Goal: Complete application form: Complete application form

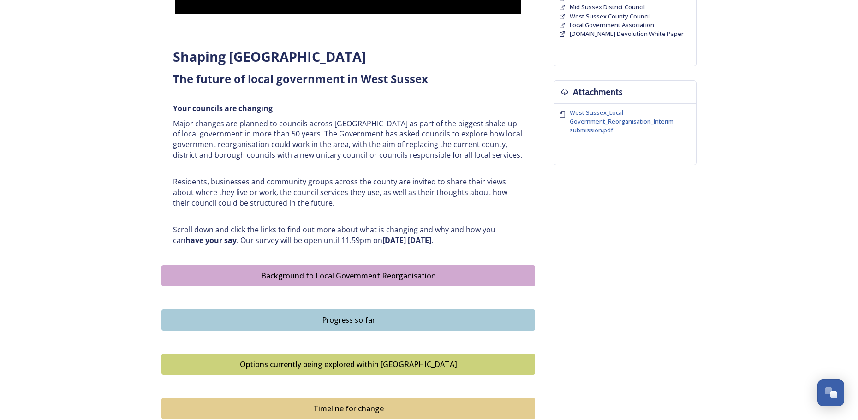
scroll to position [294, 0]
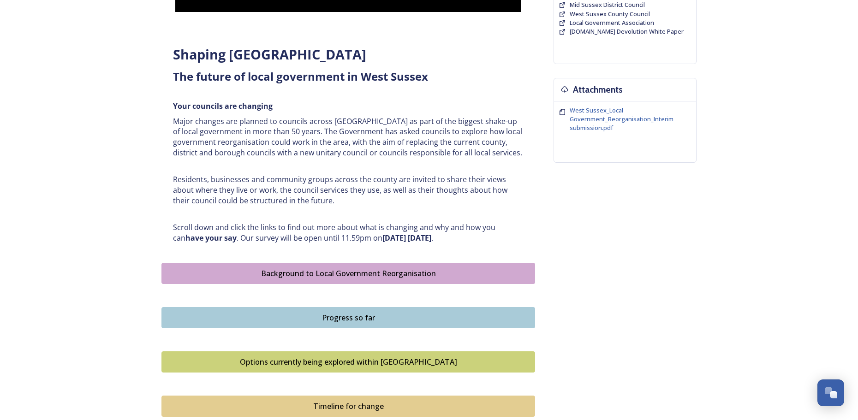
click at [443, 358] on div "Options currently being explored within West Sussex" at bounding box center [349, 362] width 364 height 11
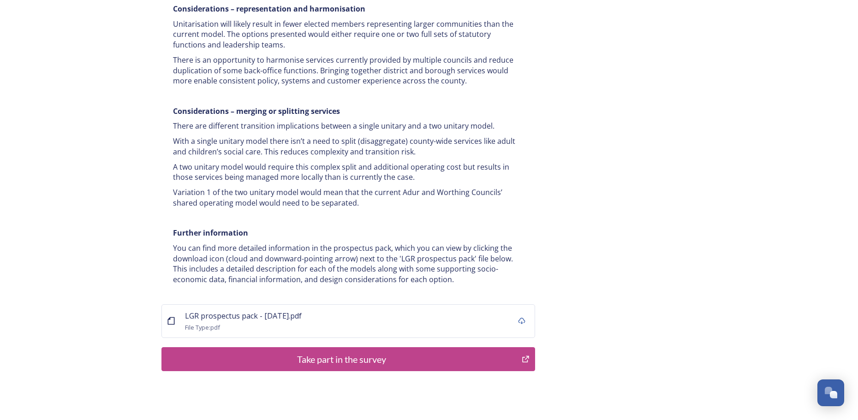
scroll to position [1756, 0]
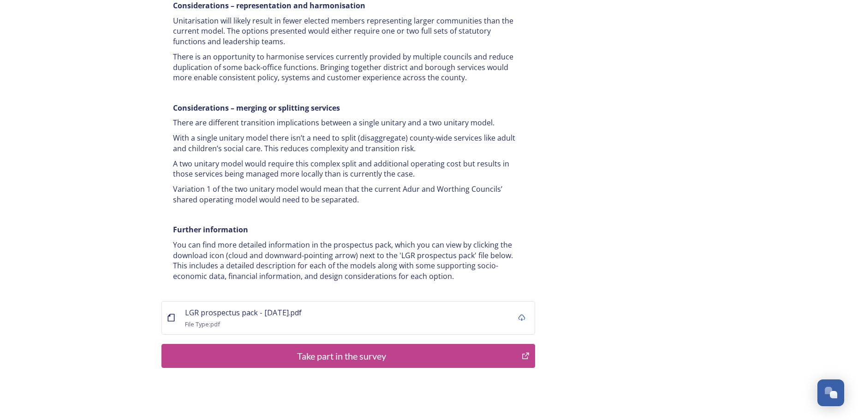
drag, startPoint x: 366, startPoint y: 307, endPoint x: 662, endPoint y: 159, distance: 330.6
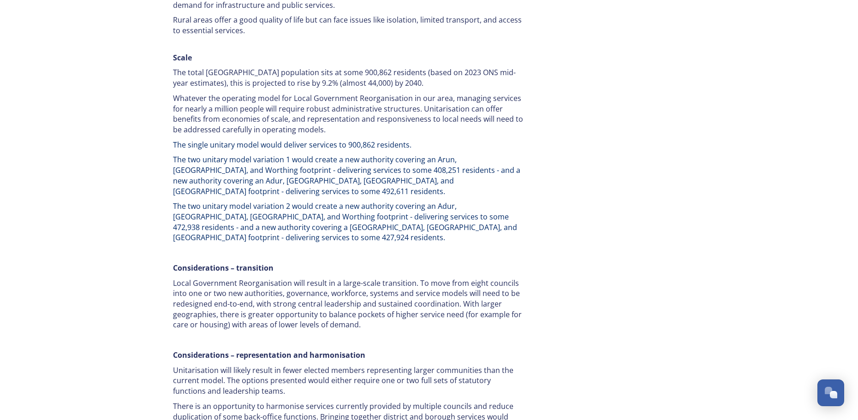
scroll to position [1403, 0]
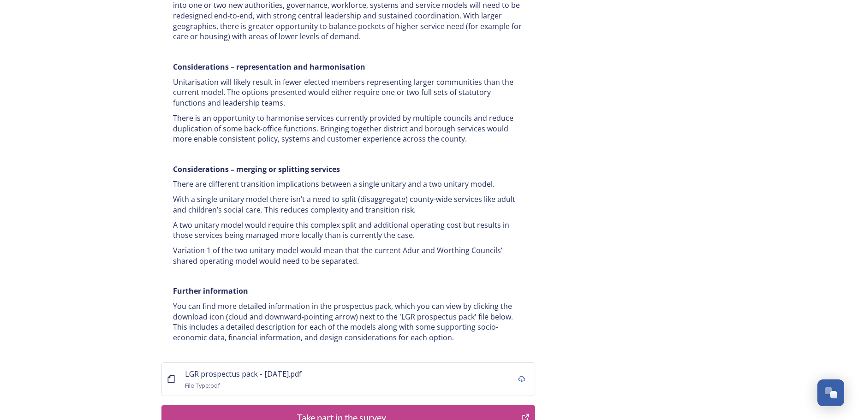
scroll to position [1732, 0]
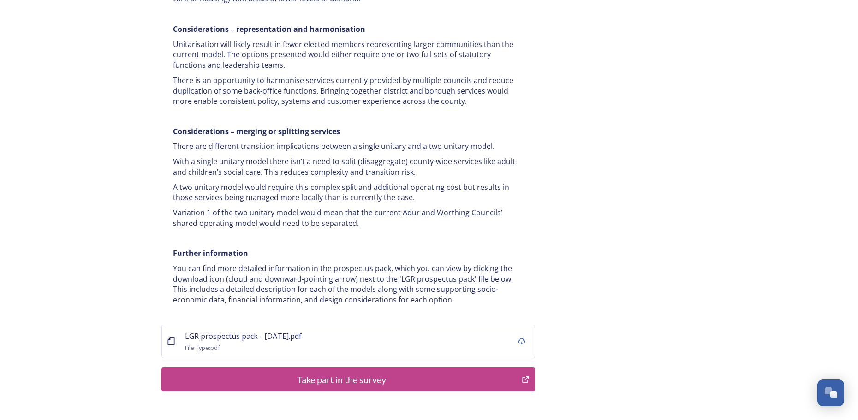
click at [427, 373] on div "Take part in the survey" at bounding box center [342, 380] width 350 height 14
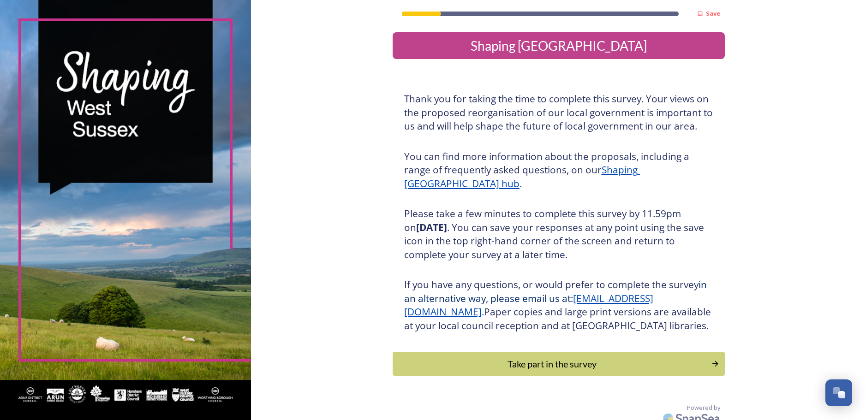
scroll to position [23, 0]
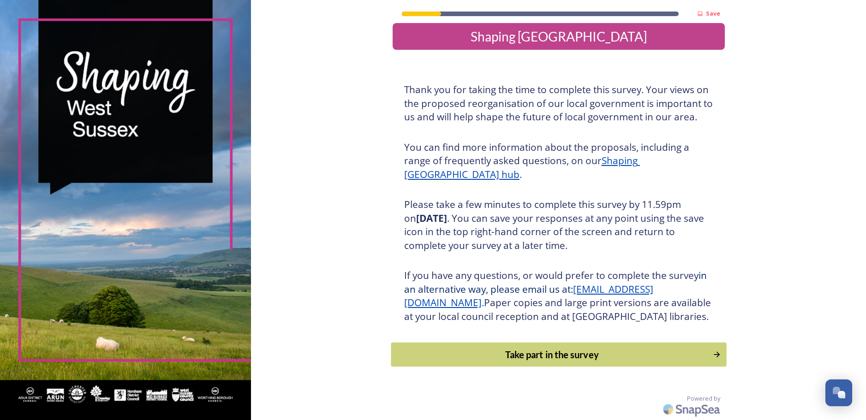
click at [575, 354] on div "Take part in the survey" at bounding box center [552, 355] width 312 height 14
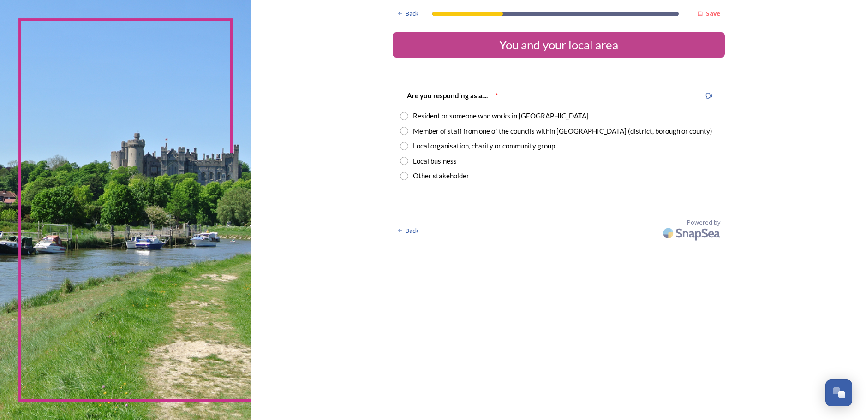
click at [405, 175] on input "radio" at bounding box center [404, 176] width 8 height 8
radio input "true"
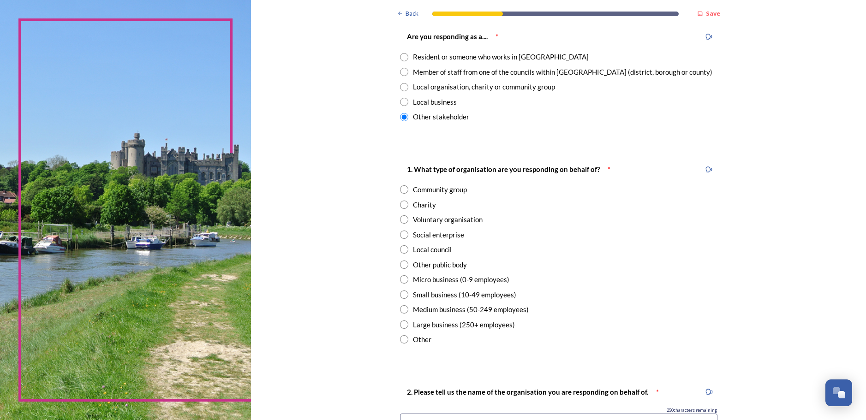
scroll to position [60, 0]
click at [400, 250] on input "radio" at bounding box center [404, 249] width 8 height 8
radio input "true"
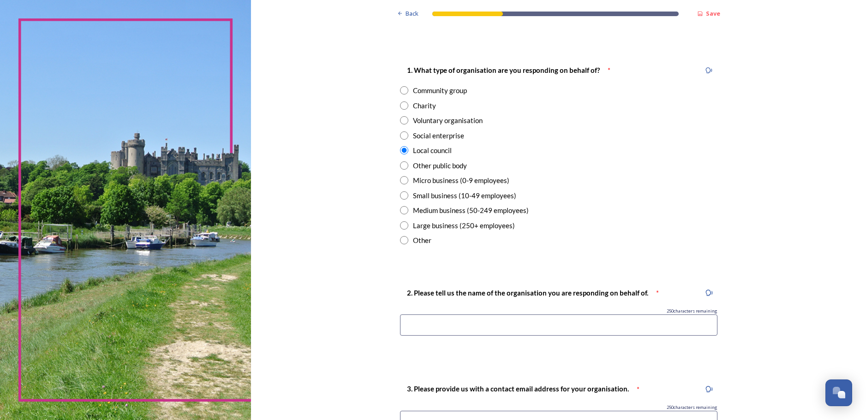
scroll to position [159, 0]
click at [447, 328] on input at bounding box center [559, 324] width 318 height 21
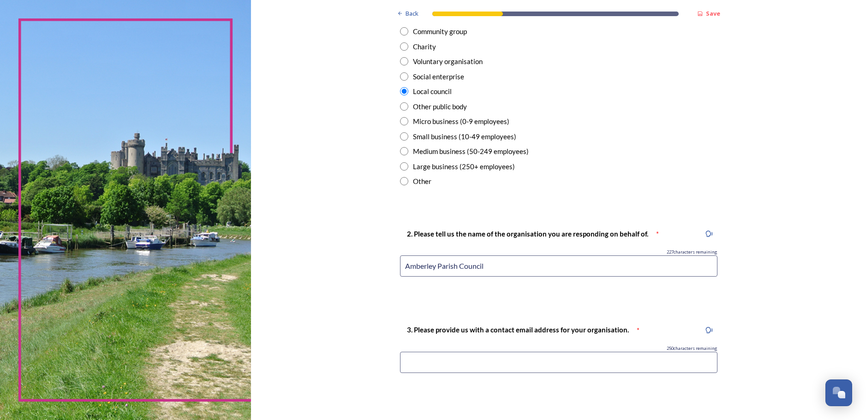
scroll to position [218, 0]
type input "Amberley Parish Council"
click at [417, 361] on input at bounding box center [559, 362] width 318 height 21
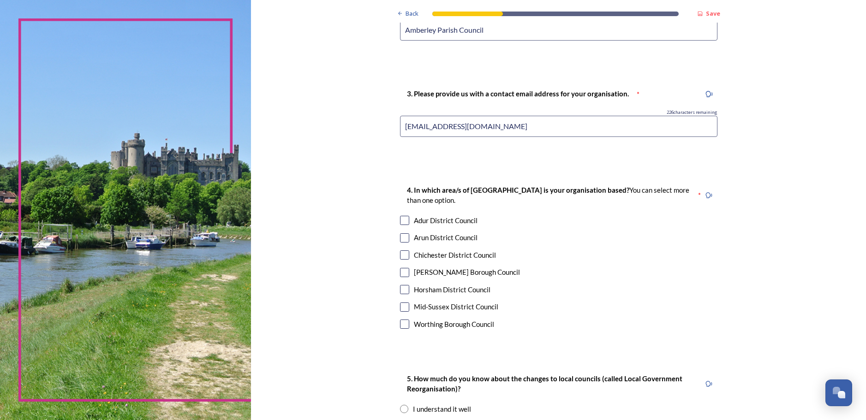
scroll to position [458, 0]
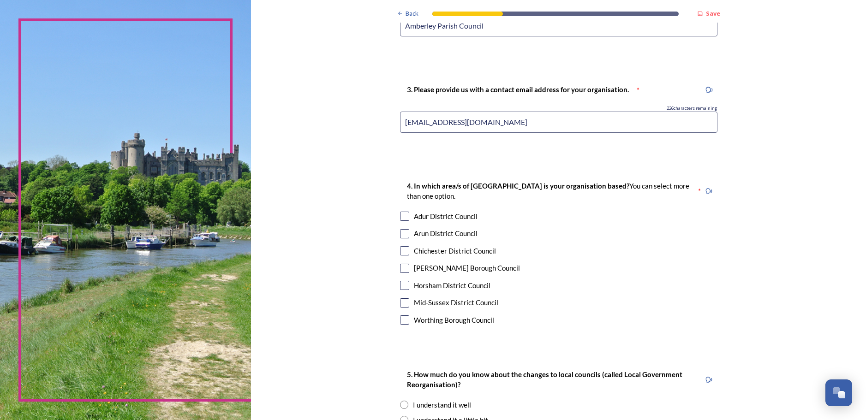
type input "[EMAIL_ADDRESS][DOMAIN_NAME]"
click at [400, 287] on input "checkbox" at bounding box center [404, 285] width 9 height 9
checkbox input "true"
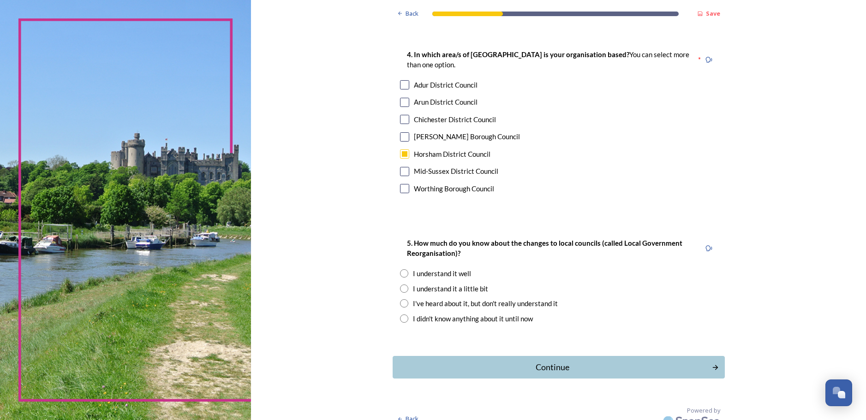
scroll to position [601, 0]
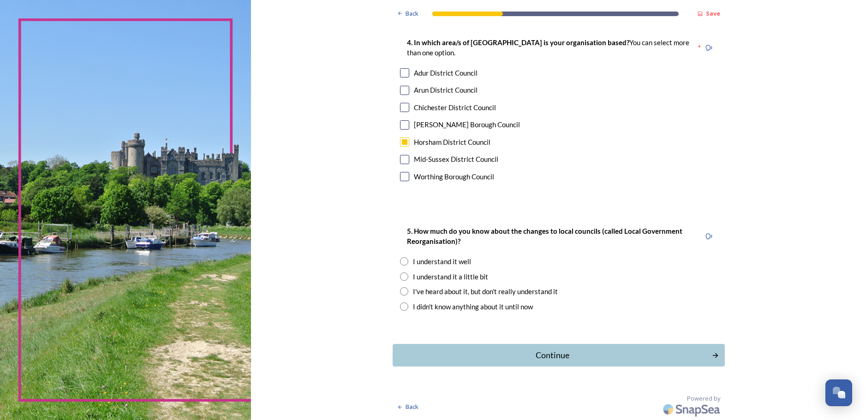
click at [401, 276] on input "radio" at bounding box center [404, 277] width 8 height 8
radio input "true"
click at [581, 354] on div "Continue" at bounding box center [552, 355] width 312 height 12
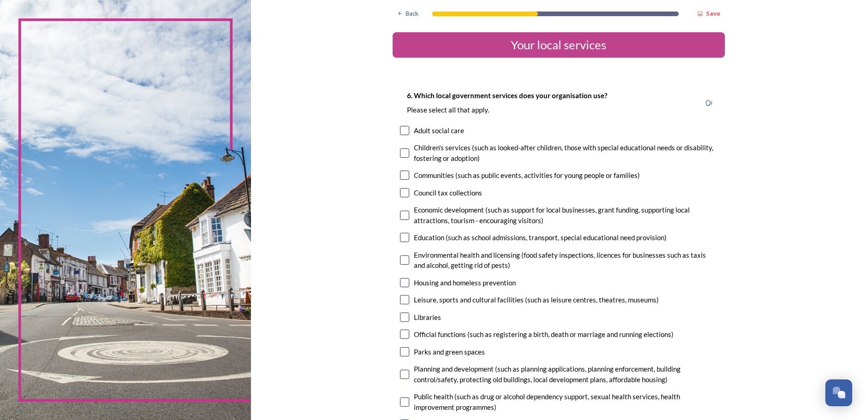
click at [319, 277] on div "Back Save Your local services 6. Which local government services does your orga…" at bounding box center [558, 305] width 615 height 610
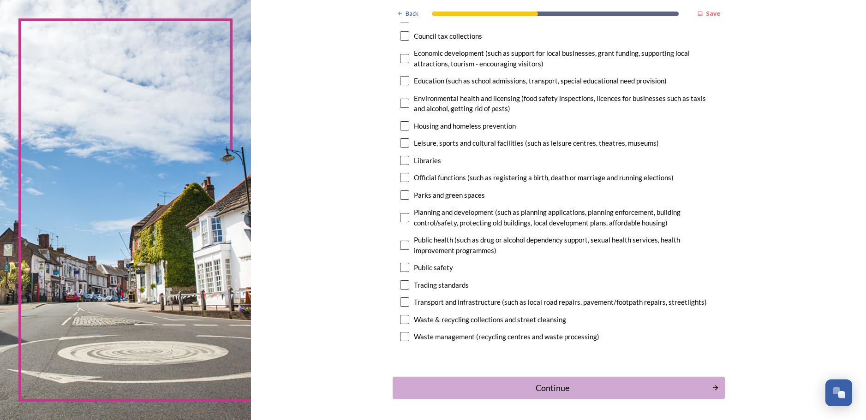
scroll to position [158, 0]
click at [401, 197] on input "checkbox" at bounding box center [404, 193] width 9 height 9
checkbox input "true"
click at [400, 178] on input "checkbox" at bounding box center [404, 176] width 9 height 9
checkbox input "true"
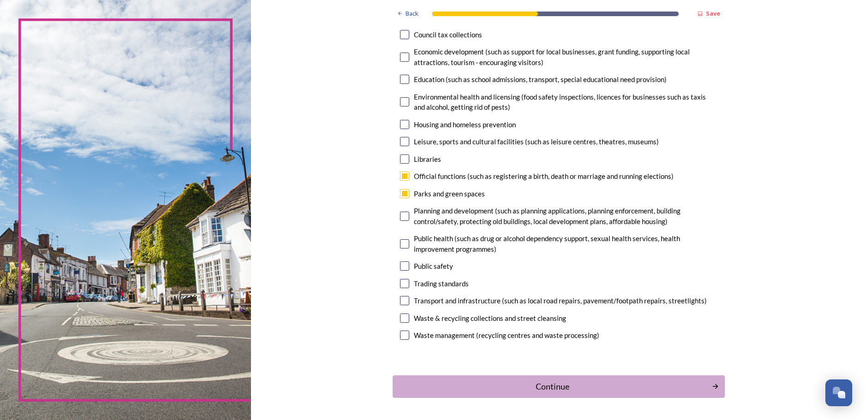
click at [403, 140] on input "checkbox" at bounding box center [404, 141] width 9 height 9
checkbox input "true"
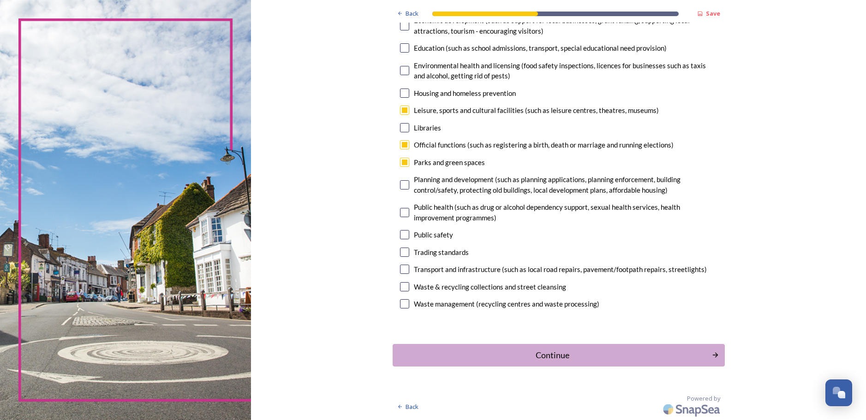
click at [400, 187] on input "checkbox" at bounding box center [404, 184] width 9 height 9
checkbox input "true"
drag, startPoint x: 560, startPoint y: 354, endPoint x: 516, endPoint y: 359, distance: 44.6
click at [516, 359] on div "Continue" at bounding box center [552, 355] width 312 height 12
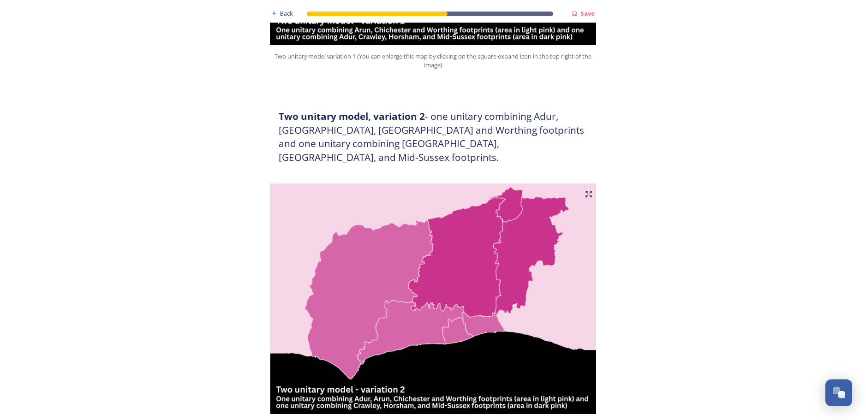
scroll to position [816, 0]
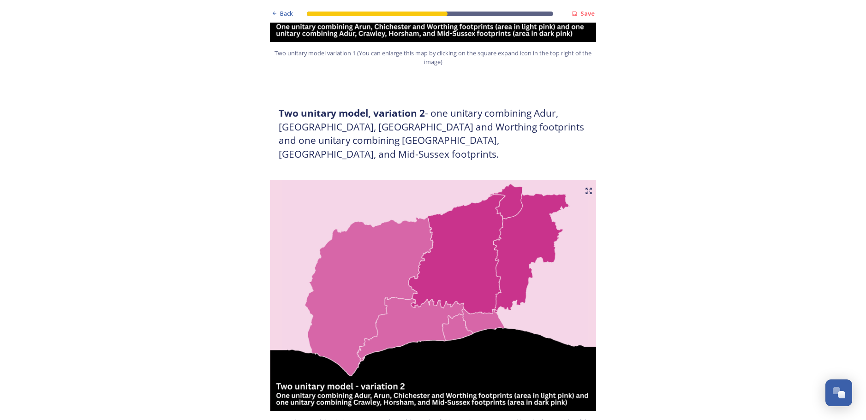
click at [375, 257] on img at bounding box center [433, 295] width 332 height 231
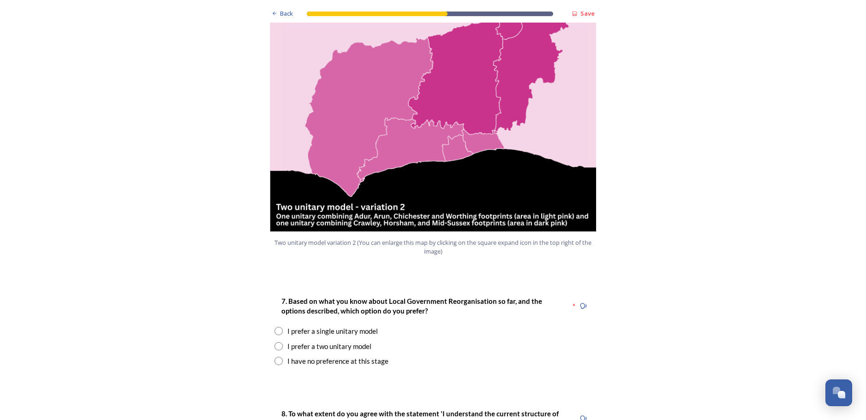
scroll to position [996, 0]
click at [275, 342] on input "radio" at bounding box center [279, 346] width 8 height 8
radio input "true"
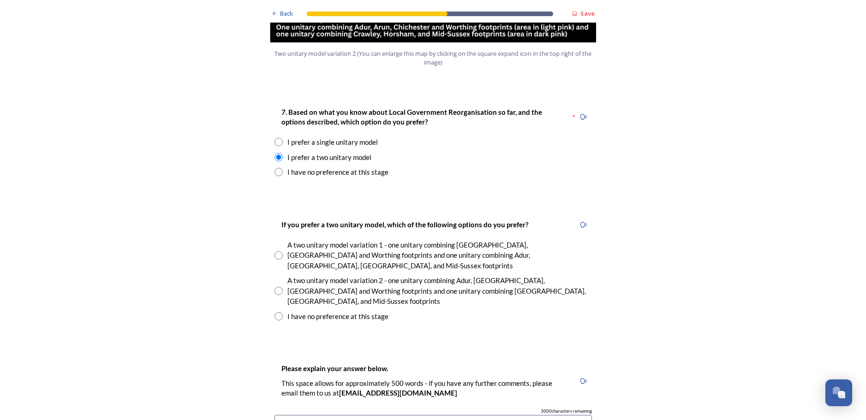
scroll to position [1184, 0]
click at [275, 252] on input "radio" at bounding box center [279, 256] width 8 height 8
radio input "true"
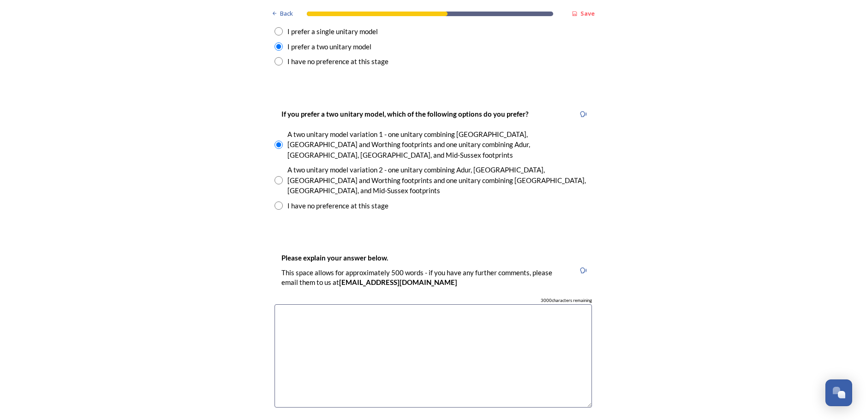
scroll to position [1296, 0]
click at [359, 304] on textarea at bounding box center [434, 356] width 318 height 104
drag, startPoint x: 359, startPoint y: 270, endPoint x: 386, endPoint y: 302, distance: 41.6
click at [386, 304] on textarea "Not in favour of a single authority due to financial risk." at bounding box center [434, 356] width 318 height 104
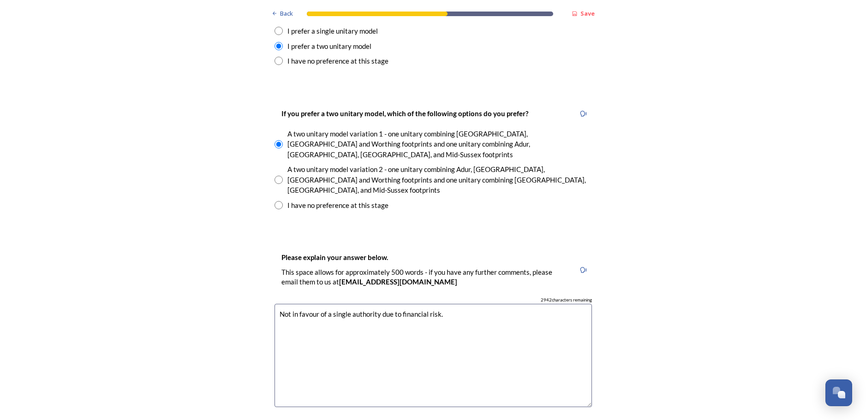
click at [461, 304] on textarea "Not in favour of a single authority due to financial risk." at bounding box center [434, 356] width 318 height 104
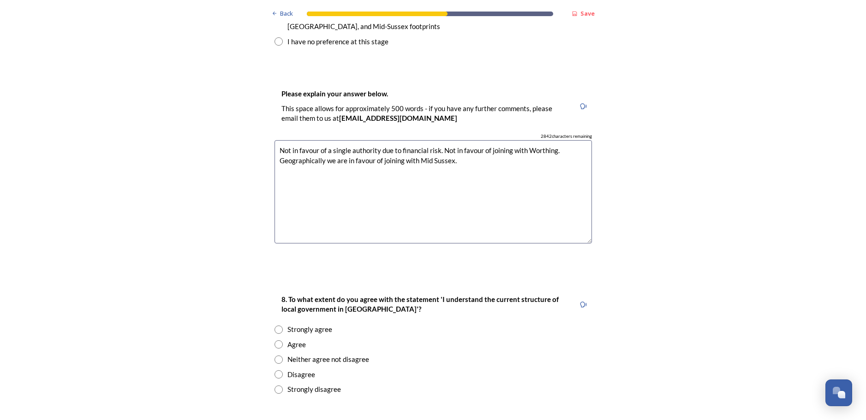
scroll to position [1460, 0]
type textarea "Not in favour of a single authority due to financial risk. Not in favour of joi…"
click at [401, 369] on div "Disagree" at bounding box center [434, 374] width 318 height 11
radio input "true"
click at [275, 340] on input "radio" at bounding box center [279, 344] width 8 height 8
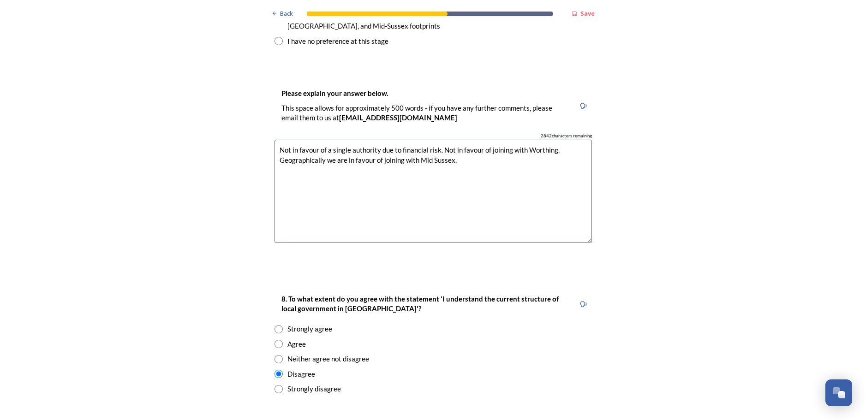
radio input "true"
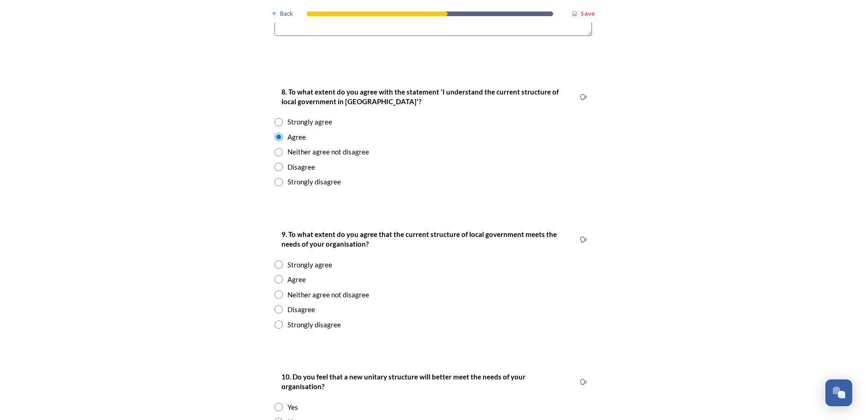
scroll to position [1668, 0]
click at [276, 275] on input "radio" at bounding box center [279, 279] width 8 height 8
radio input "true"
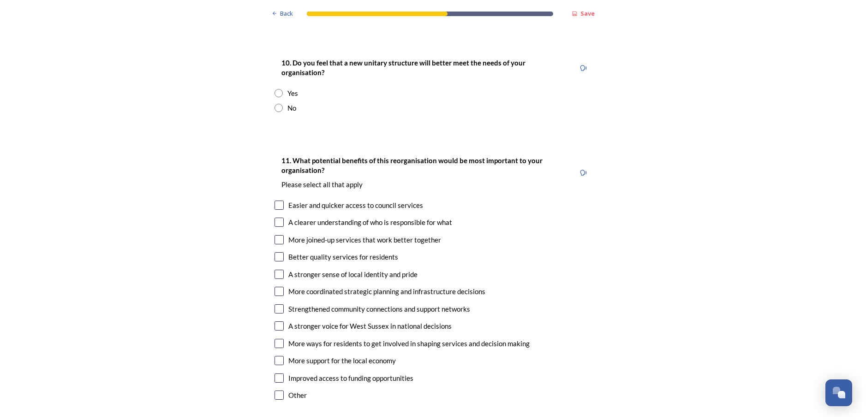
scroll to position [1983, 0]
click at [275, 102] on input "radio" at bounding box center [279, 106] width 8 height 8
radio input "true"
click at [275, 216] on input "checkbox" at bounding box center [279, 220] width 9 height 9
checkbox input "true"
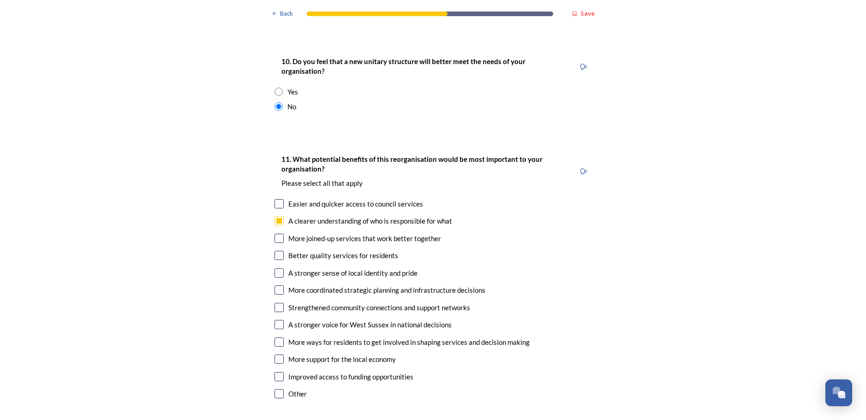
click at [277, 234] on input "checkbox" at bounding box center [279, 238] width 9 height 9
checkbox input "true"
click at [277, 251] on input "checkbox" at bounding box center [279, 255] width 9 height 9
checkbox input "true"
click at [275, 286] on input "checkbox" at bounding box center [279, 290] width 9 height 9
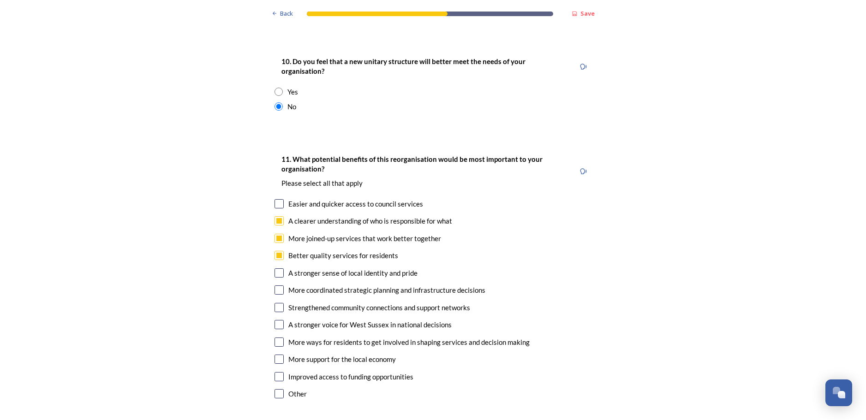
checkbox input "true"
click at [275, 320] on input "checkbox" at bounding box center [279, 324] width 9 height 9
checkbox input "true"
drag, startPoint x: 276, startPoint y: 302, endPoint x: 231, endPoint y: 307, distance: 45.5
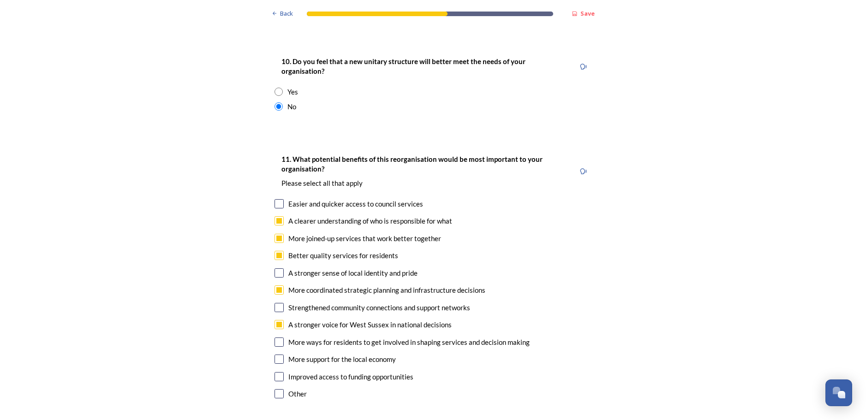
click at [275, 355] on input "checkbox" at bounding box center [279, 359] width 9 height 9
checkbox input "true"
click at [275, 372] on input "checkbox" at bounding box center [279, 376] width 9 height 9
checkbox input "true"
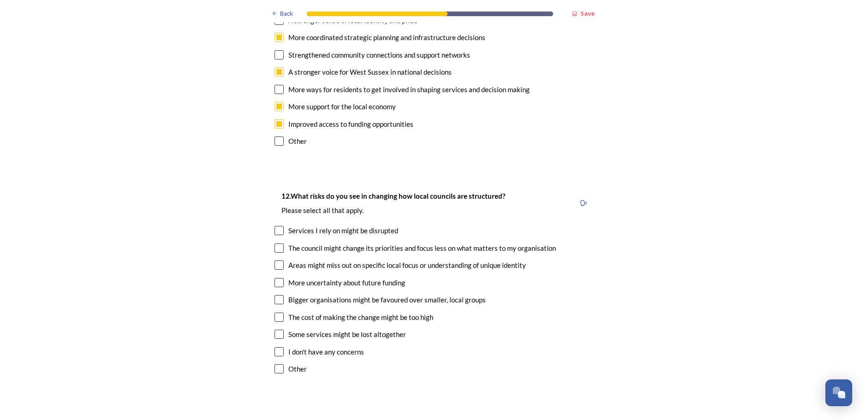
scroll to position [2236, 0]
click at [275, 226] on input "checkbox" at bounding box center [279, 230] width 9 height 9
checkbox input "true"
click at [275, 243] on input "checkbox" at bounding box center [279, 247] width 9 height 9
checkbox input "true"
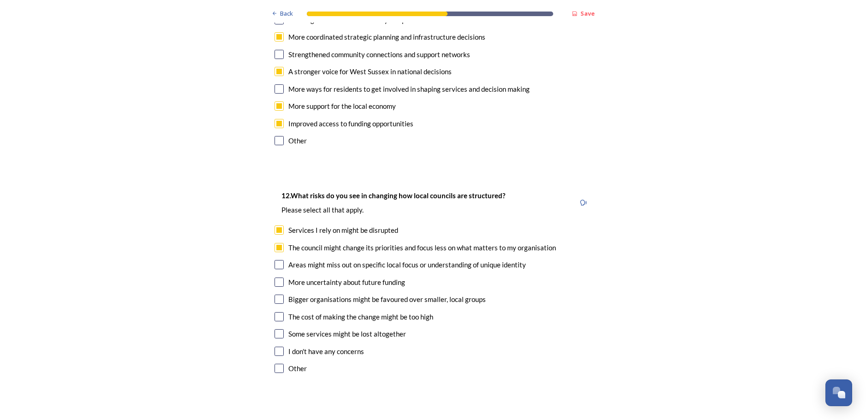
click at [276, 260] on input "checkbox" at bounding box center [279, 264] width 9 height 9
checkbox input "true"
click at [276, 278] on input "checkbox" at bounding box center [279, 282] width 9 height 9
checkbox input "true"
click at [275, 295] on input "checkbox" at bounding box center [279, 299] width 9 height 9
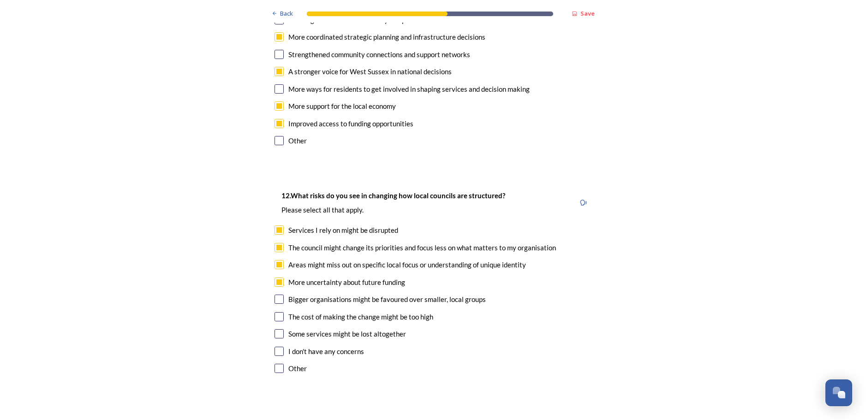
checkbox input "true"
click at [276, 312] on input "checkbox" at bounding box center [279, 316] width 9 height 9
checkbox input "true"
click at [275, 330] on input "checkbox" at bounding box center [279, 334] width 9 height 9
checkbox input "true"
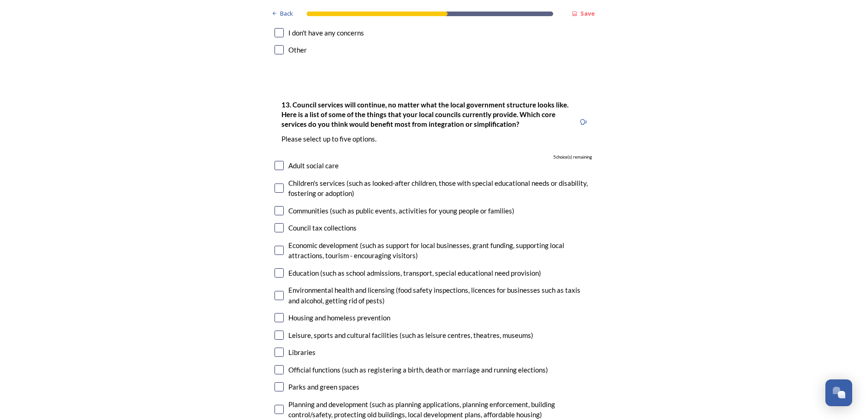
scroll to position [2556, 0]
click at [278, 246] on input "checkbox" at bounding box center [279, 250] width 9 height 9
checkbox input "true"
click at [276, 268] on input "checkbox" at bounding box center [279, 272] width 9 height 9
checkbox input "true"
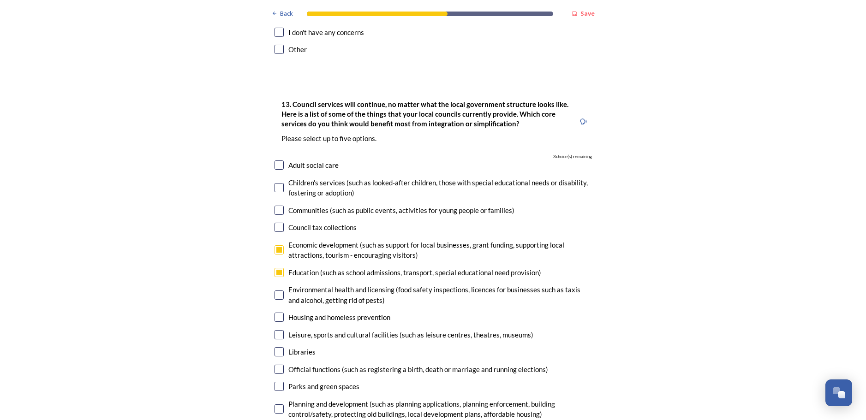
click at [275, 291] on input "checkbox" at bounding box center [279, 295] width 9 height 9
checkbox input "true"
click at [277, 313] on input "checkbox" at bounding box center [279, 317] width 9 height 9
checkbox input "true"
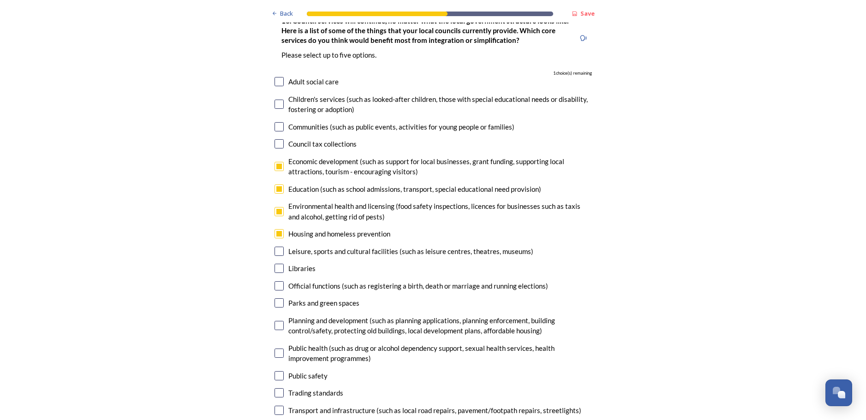
scroll to position [2644, 0]
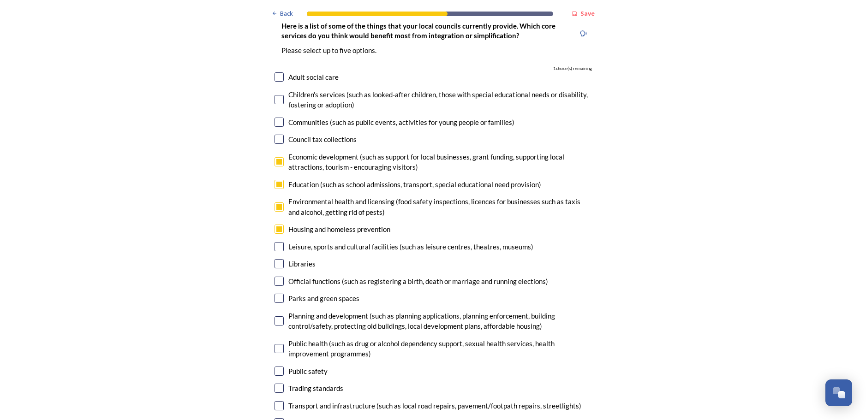
click at [276, 242] on input "checkbox" at bounding box center [279, 246] width 9 height 9
checkbox input "true"
drag, startPoint x: 277, startPoint y: 208, endPoint x: 234, endPoint y: 232, distance: 49.4
click at [275, 259] on input "checkbox" at bounding box center [279, 263] width 9 height 9
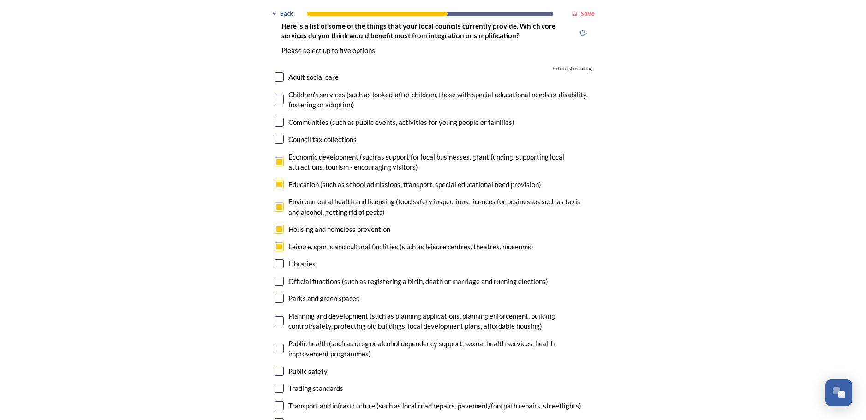
click at [277, 259] on input "checkbox" at bounding box center [279, 263] width 9 height 9
click at [275, 259] on input "checkbox" at bounding box center [279, 263] width 9 height 9
click at [276, 259] on input "checkbox" at bounding box center [279, 263] width 9 height 9
checkbox input "false"
click at [276, 277] on input "checkbox" at bounding box center [279, 281] width 9 height 9
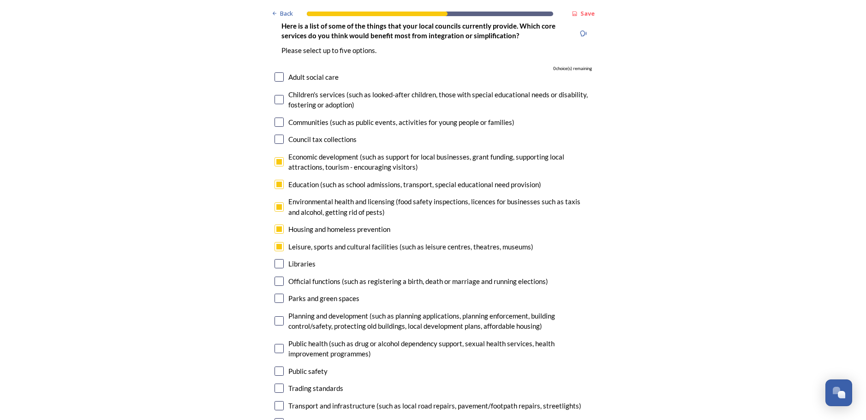
checkbox input "false"
click at [276, 259] on input "checkbox" at bounding box center [279, 263] width 9 height 9
checkbox input "false"
click at [276, 180] on input "checkbox" at bounding box center [279, 184] width 9 height 9
checkbox input "false"
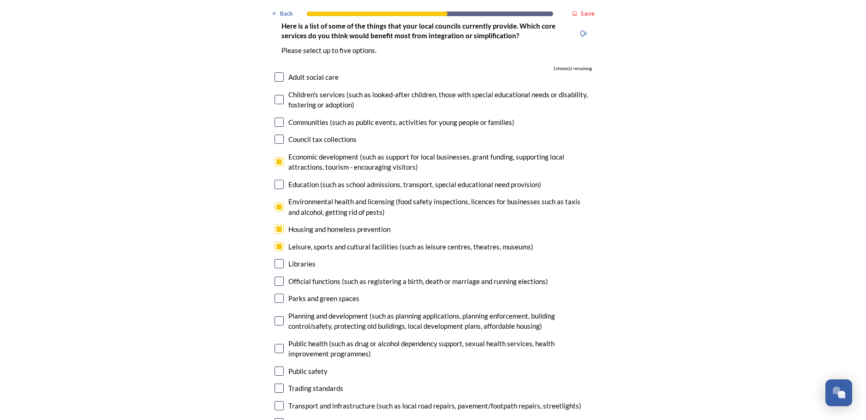
click at [275, 317] on input "checkbox" at bounding box center [279, 321] width 9 height 9
checkbox input "true"
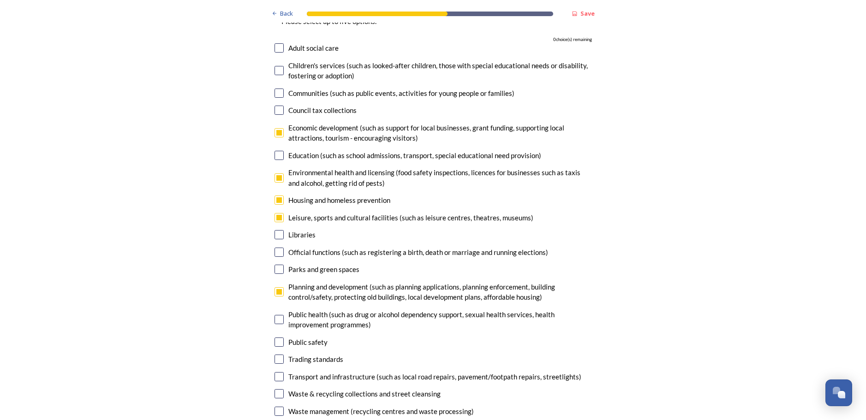
scroll to position [2671, 0]
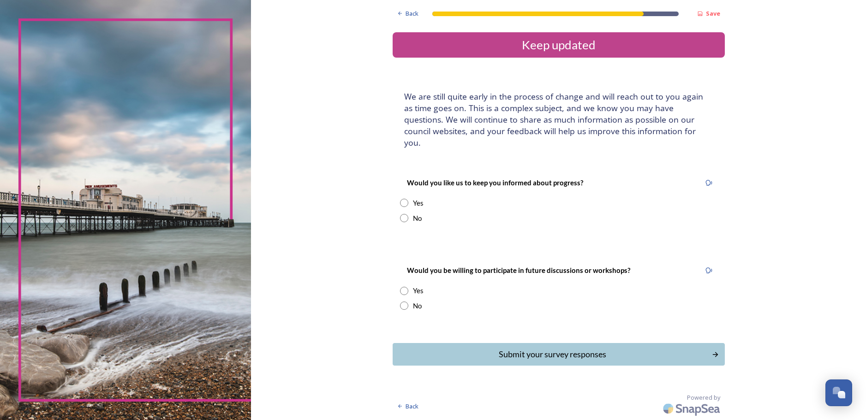
click at [405, 199] on input "radio" at bounding box center [404, 203] width 8 height 8
radio input "true"
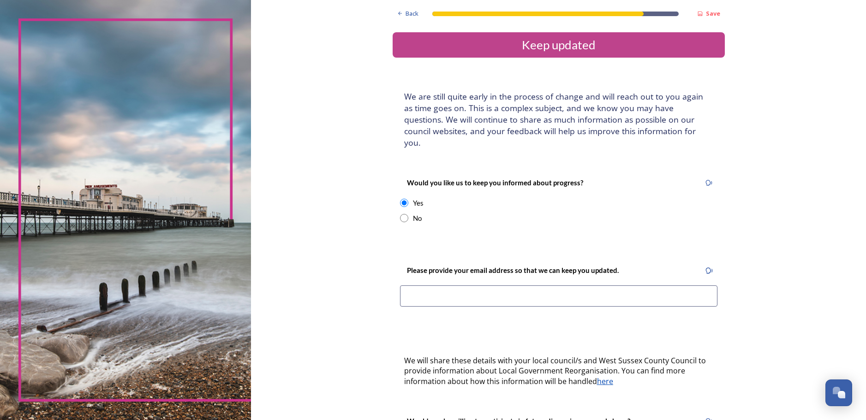
click at [503, 286] on input at bounding box center [559, 296] width 318 height 21
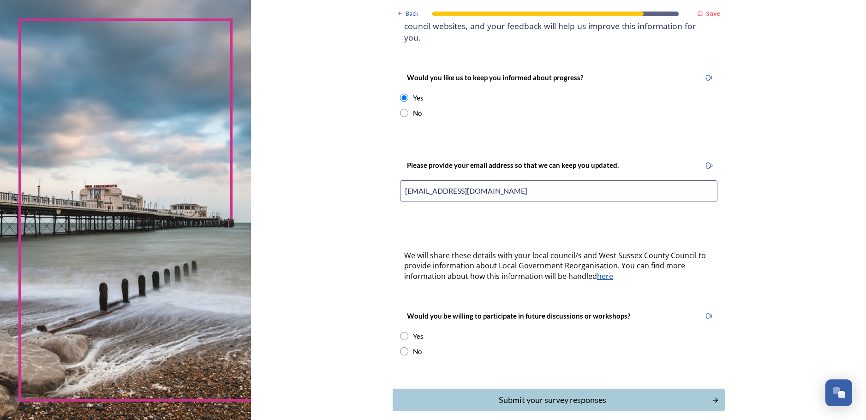
scroll to position [106, 0]
type input "[EMAIL_ADDRESS][DOMAIN_NAME]"
click at [604, 346] on div "No" at bounding box center [559, 351] width 318 height 11
radio input "true"
click at [400, 331] on input "radio" at bounding box center [404, 335] width 8 height 8
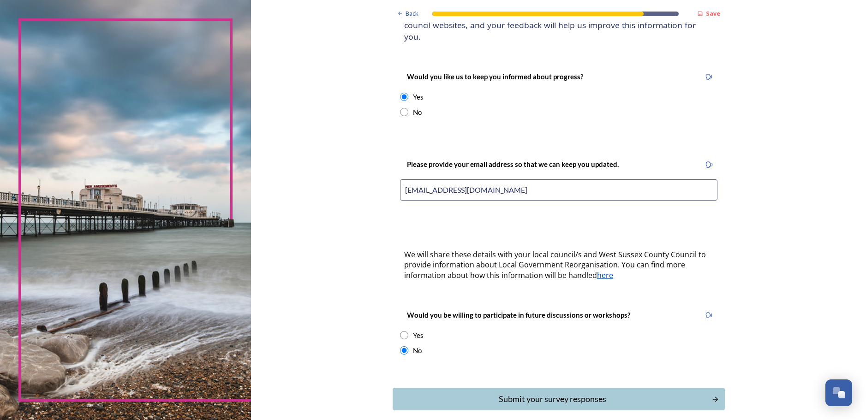
radio input "true"
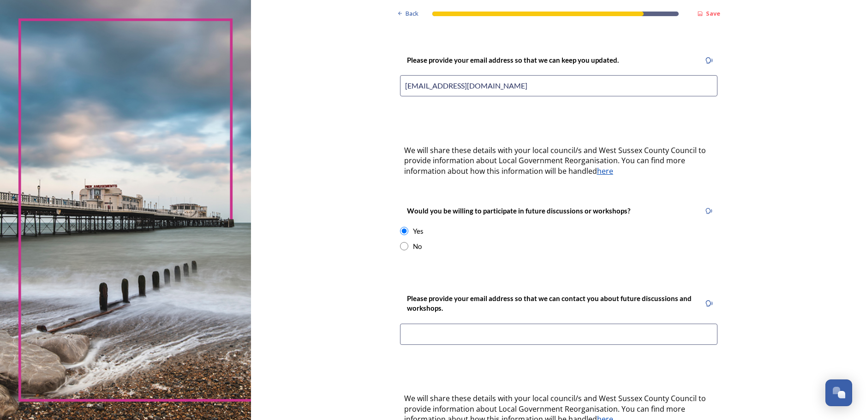
scroll to position [211, 0]
click at [530, 324] on input at bounding box center [559, 334] width 318 height 21
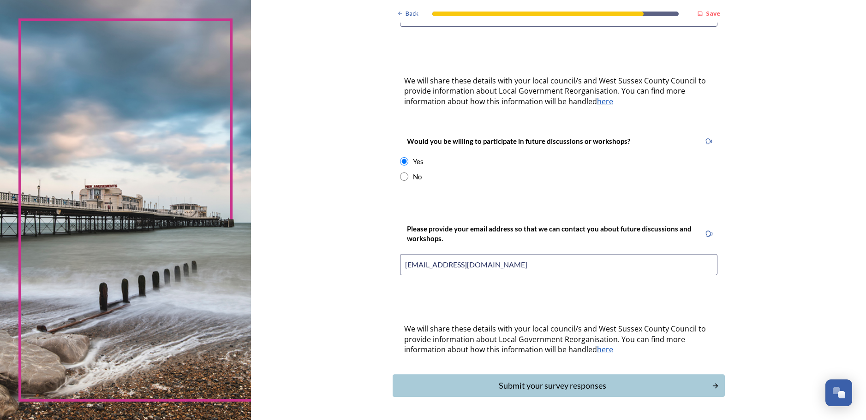
scroll to position [281, 0]
type input "[EMAIL_ADDRESS][DOMAIN_NAME]"
click at [562, 379] on div "Submit your survey responses" at bounding box center [552, 385] width 312 height 12
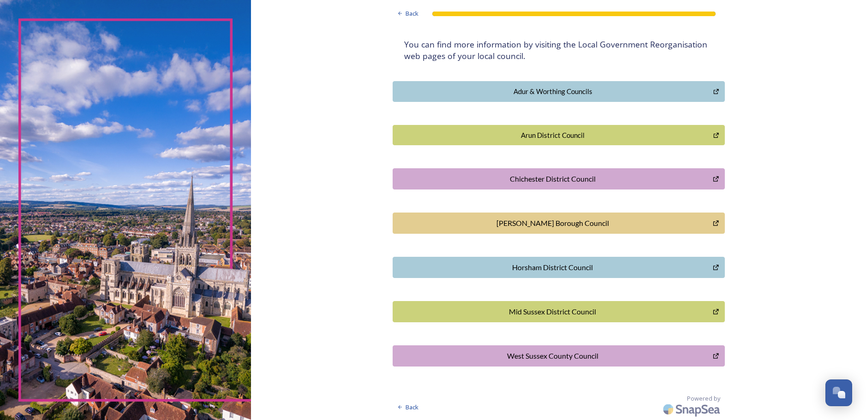
scroll to position [0, 0]
